Goal: Check status: Check status

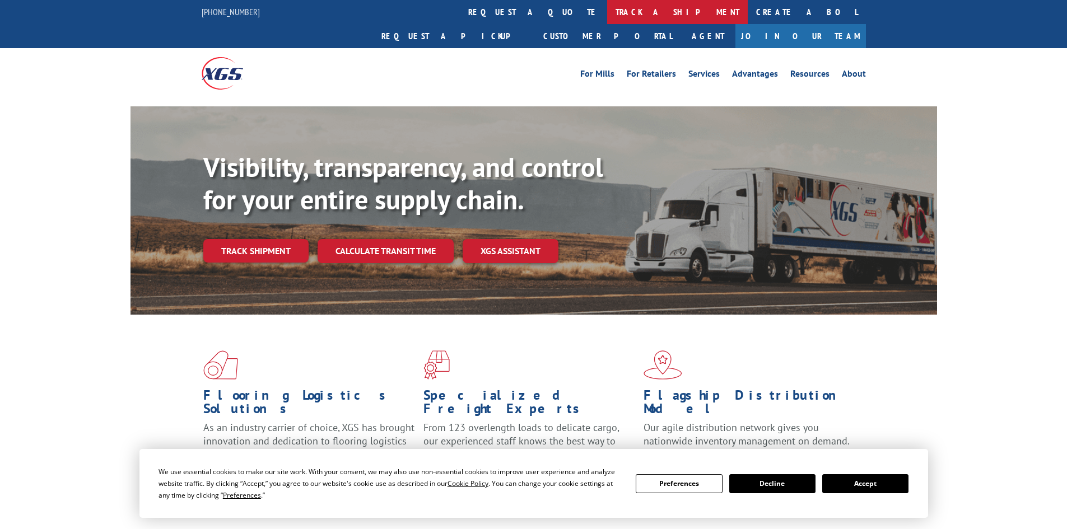
click at [607, 1] on link "track a shipment" at bounding box center [677, 12] width 141 height 24
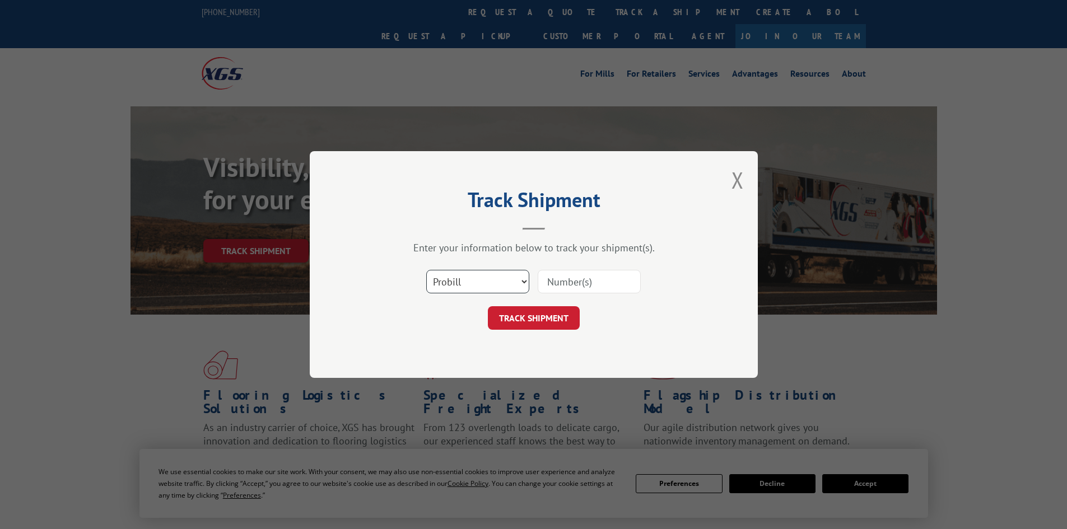
click at [472, 284] on select "Select category... Probill BOL PO" at bounding box center [477, 282] width 103 height 24
select select "po"
click at [426, 270] on select "Select category... Probill BOL PO" at bounding box center [477, 282] width 103 height 24
click at [570, 281] on input at bounding box center [589, 282] width 103 height 24
type input "20508771"
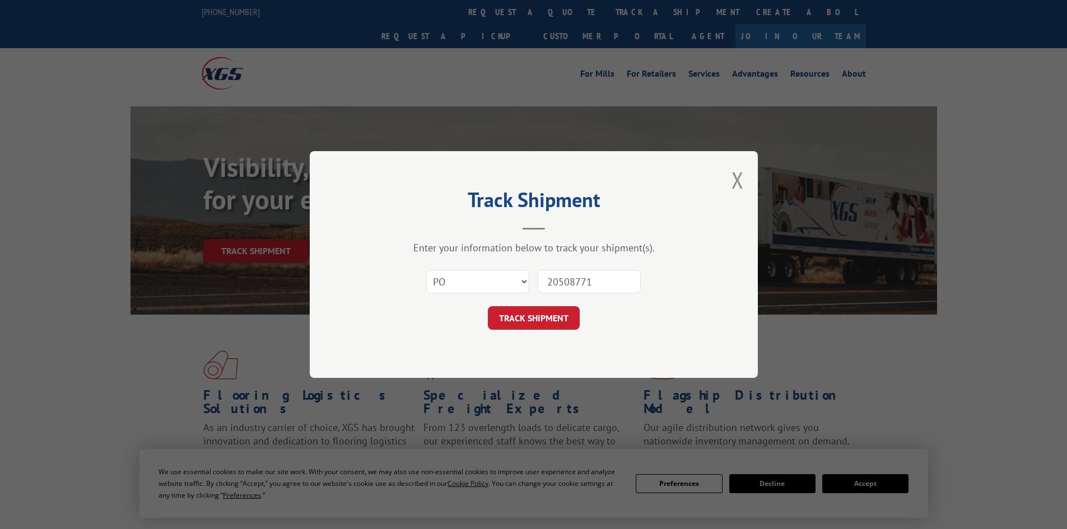
click at [488, 306] on button "TRACK SHIPMENT" at bounding box center [534, 318] width 92 height 24
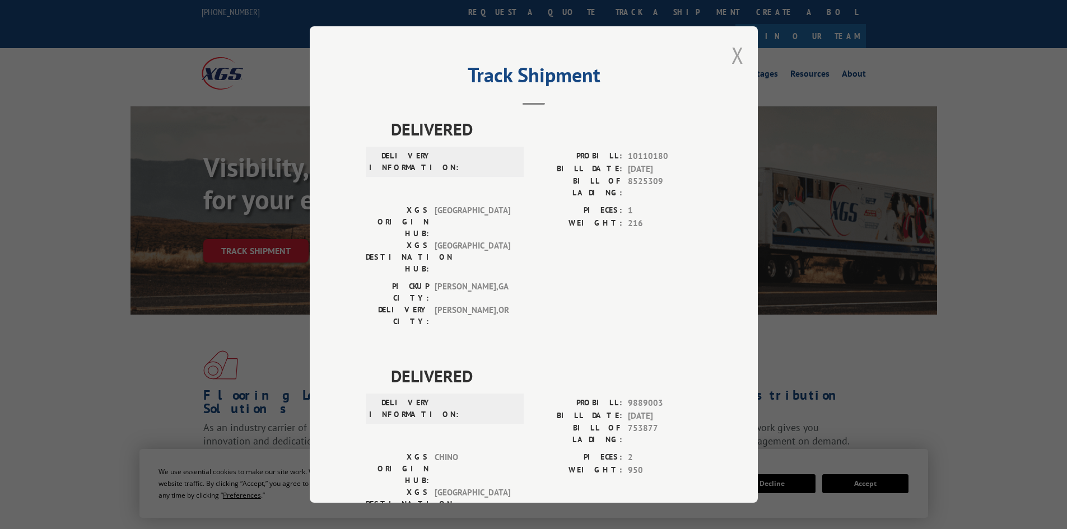
click at [737, 53] on button "Close modal" at bounding box center [738, 55] width 12 height 30
